Goal: Go to known website: Access a specific website the user already knows

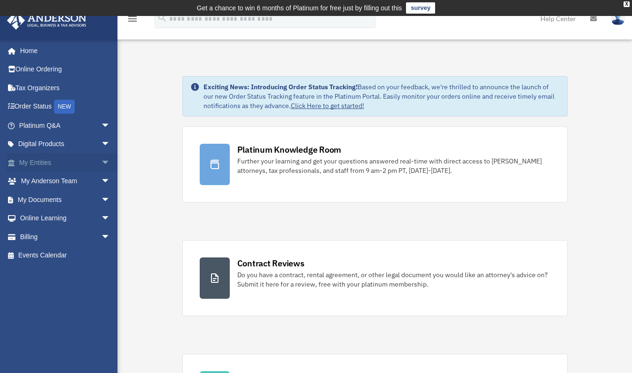
click at [36, 163] on link "My Entities arrow_drop_down" at bounding box center [66, 162] width 118 height 19
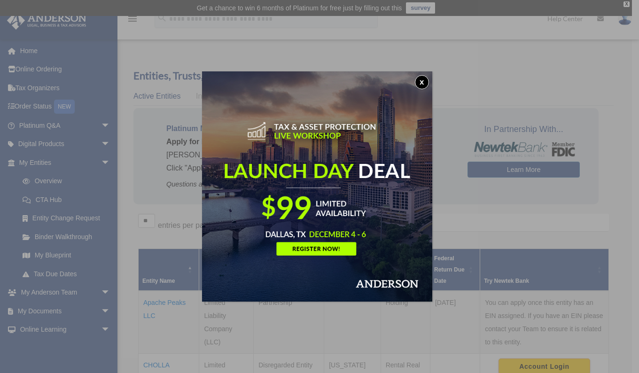
click at [422, 81] on button "x" at bounding box center [422, 82] width 14 height 14
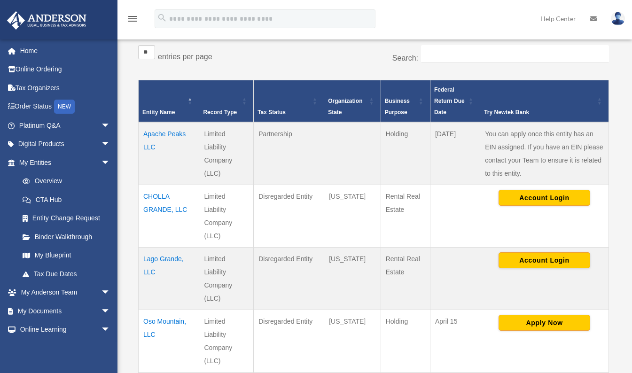
scroll to position [169, 0]
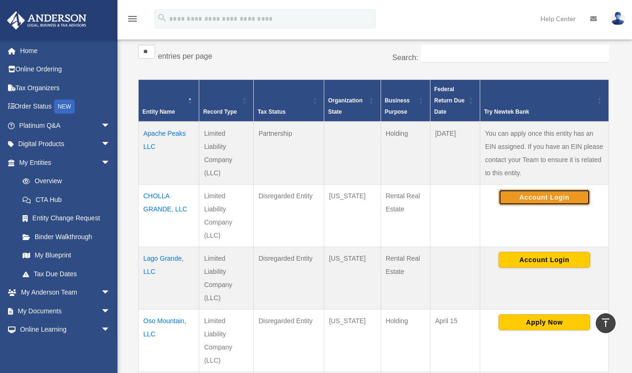
click at [520, 200] on button "Account Login" at bounding box center [545, 197] width 92 height 16
click at [617, 19] on img at bounding box center [618, 19] width 14 height 14
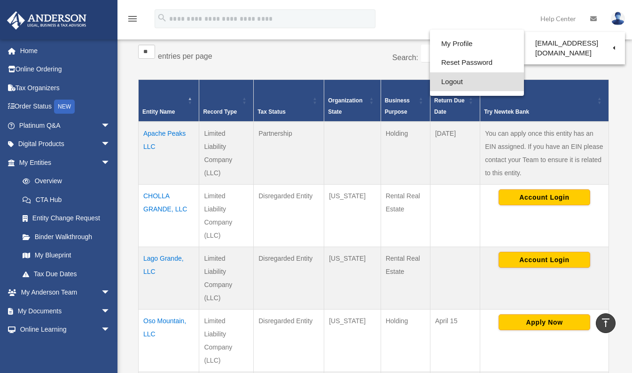
click at [459, 80] on link "Logout" at bounding box center [477, 81] width 94 height 19
